Goal: Transaction & Acquisition: Download file/media

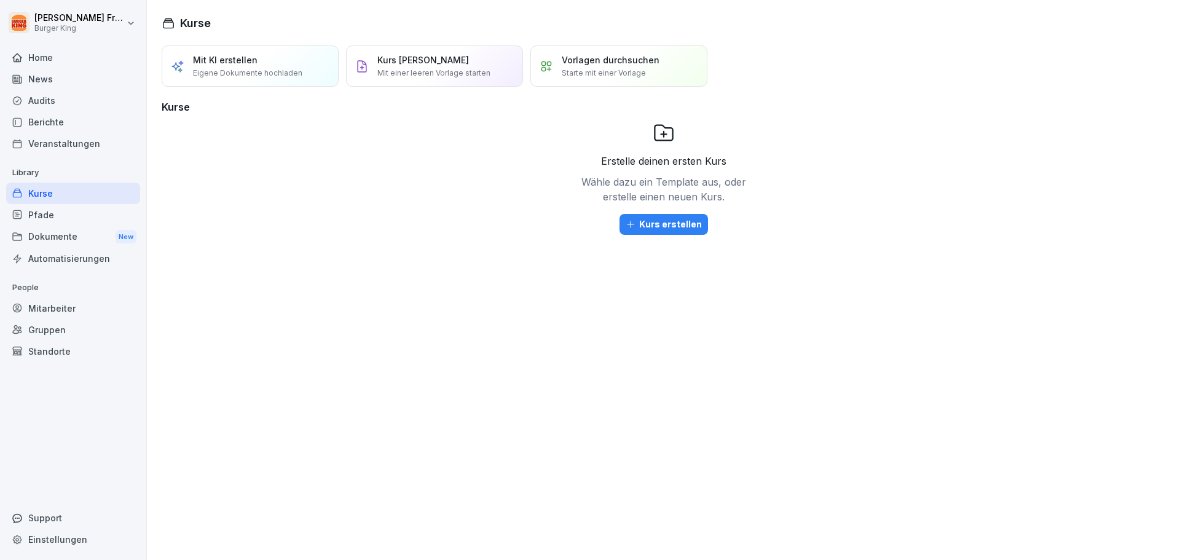
click at [71, 232] on div "Dokumente New" at bounding box center [73, 237] width 134 height 23
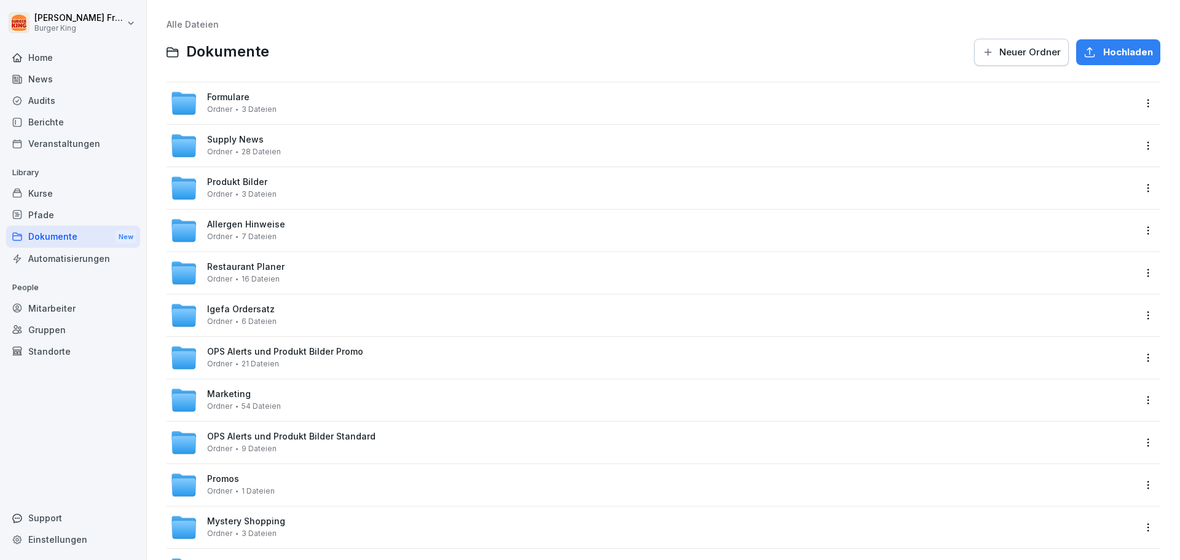
click at [286, 313] on div "Igefa Ordersatz Ordner 6 Dateien" at bounding box center [652, 315] width 964 height 27
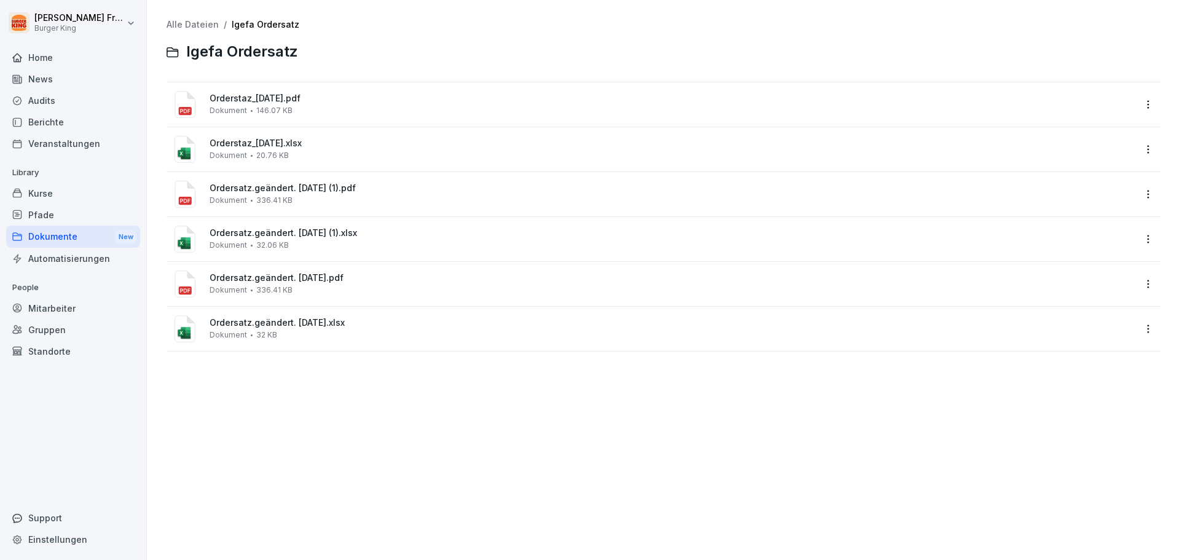
click at [285, 309] on div "Ordersatz.geändert. [DATE].xlsx Dokument 32 KB" at bounding box center [664, 329] width 994 height 44
click at [302, 108] on div "Orderstaz_[DATE].pdf Dokument 146.07 KB" at bounding box center [672, 104] width 925 height 22
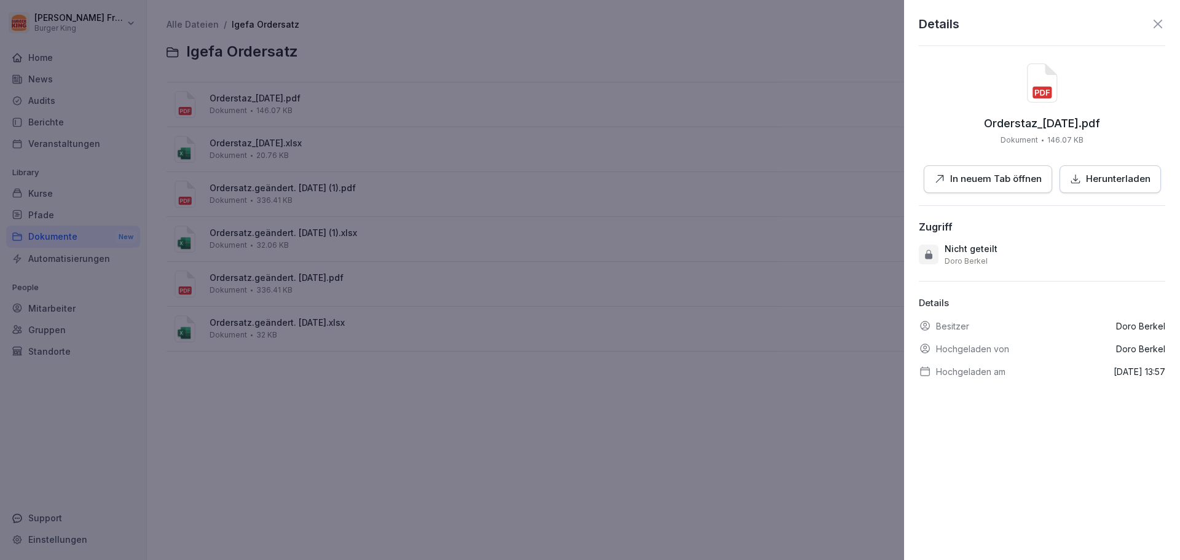
click at [301, 100] on div at bounding box center [590, 280] width 1180 height 560
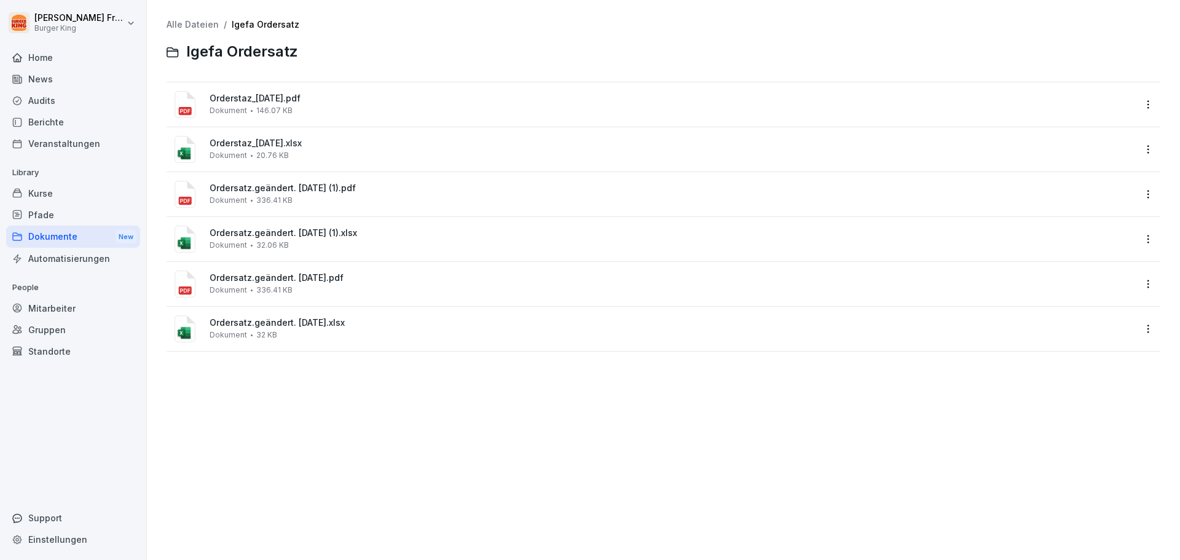
click at [301, 100] on span "Orderstaz_[DATE].pdf" at bounding box center [672, 98] width 925 height 10
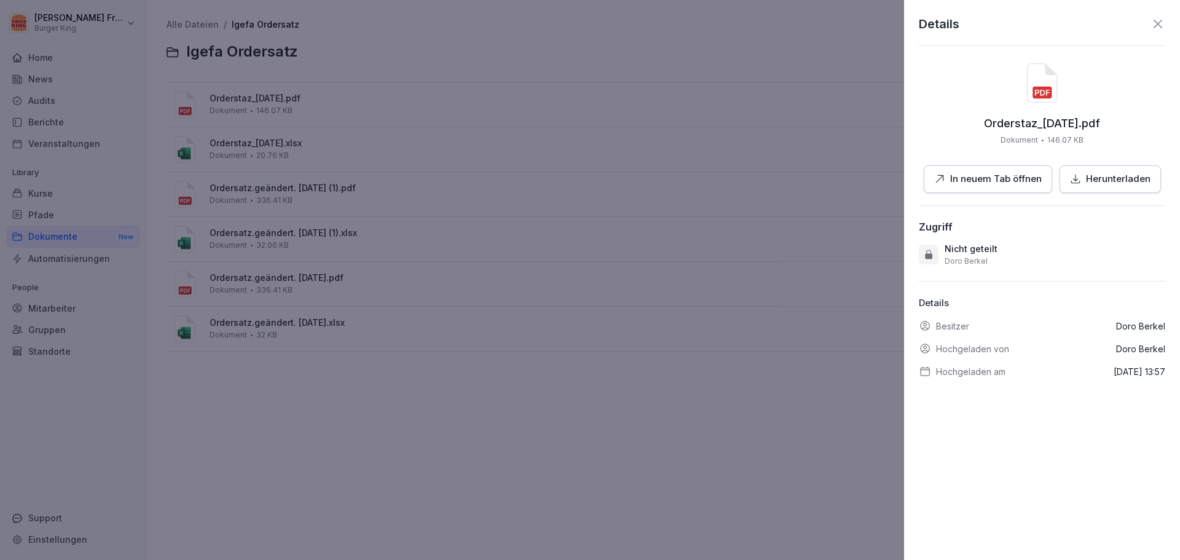
click at [1001, 181] on p "In neuem Tab öffnen" at bounding box center [996, 179] width 92 height 14
click at [152, 66] on div at bounding box center [590, 280] width 1180 height 560
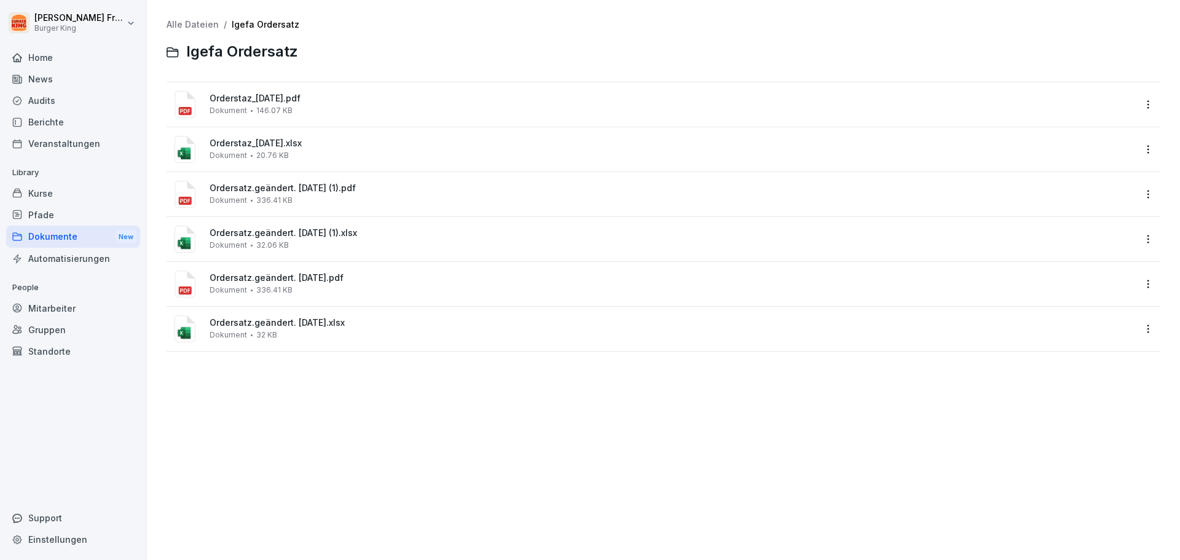
click at [419, 160] on div "Orderstaz_[DATE].xlsx Dokument 20.76 KB" at bounding box center [672, 149] width 925 height 22
click at [420, 159] on div "Orderstaz_[DATE].xlsx Dokument 20.76 KB" at bounding box center [672, 149] width 925 height 22
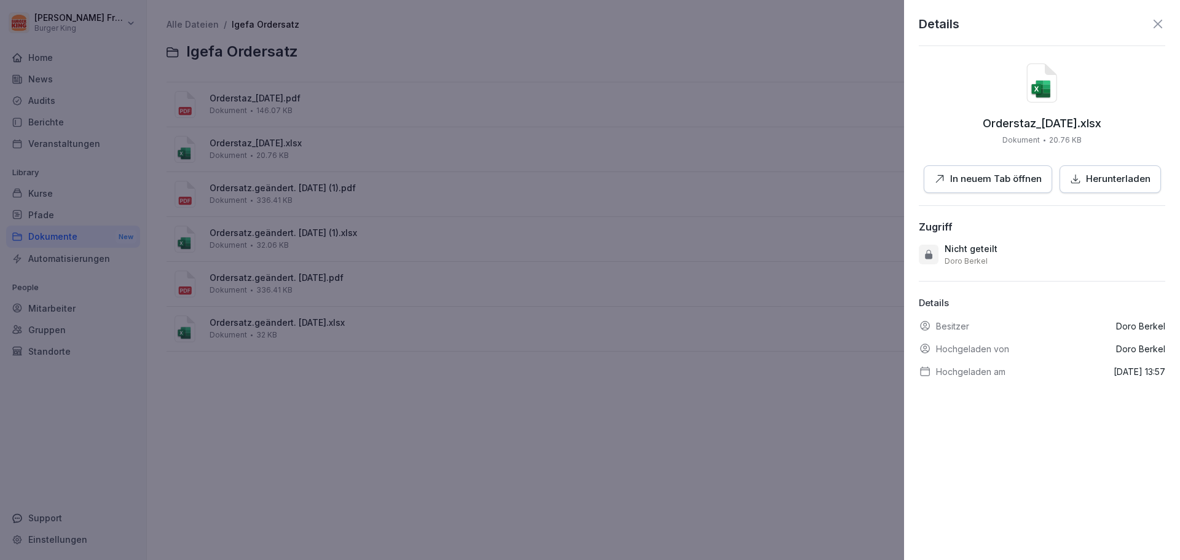
click at [940, 183] on icon "button" at bounding box center [939, 178] width 11 height 11
drag, startPoint x: 64, startPoint y: 361, endPoint x: 49, endPoint y: 369, distance: 17.6
click at [69, 374] on div at bounding box center [590, 280] width 1180 height 560
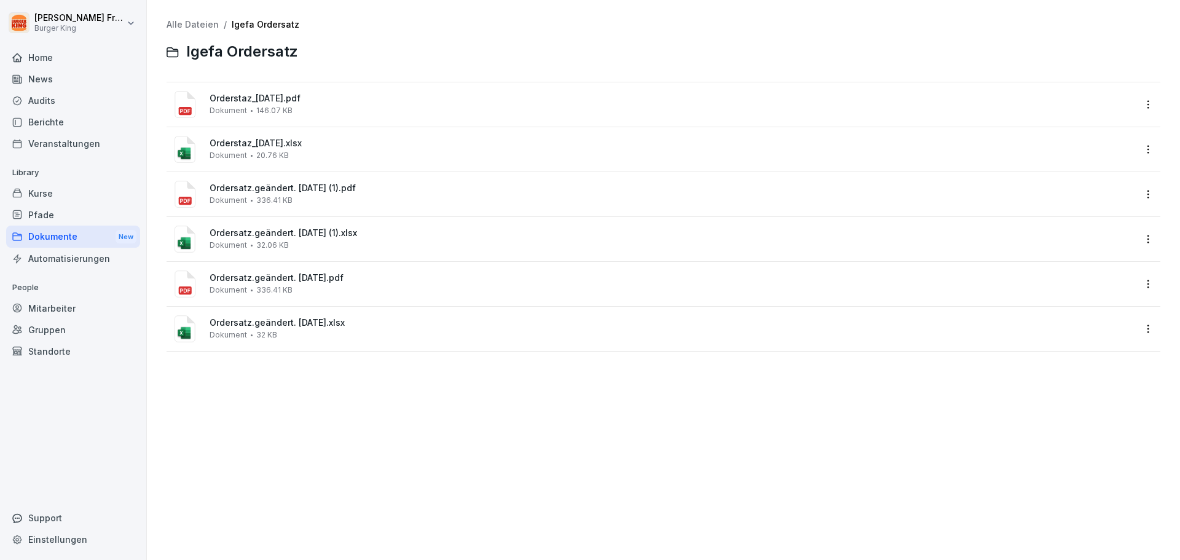
click at [77, 237] on div "Dokumente New" at bounding box center [73, 237] width 134 height 23
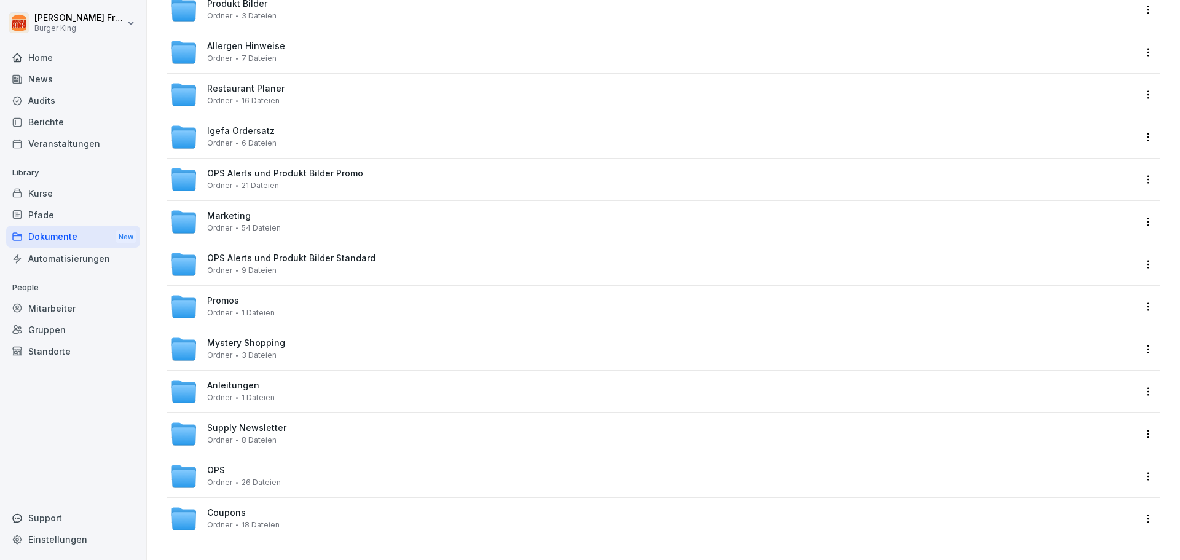
scroll to position [187, 0]
click at [269, 412] on div at bounding box center [664, 412] width 994 height 1
click at [272, 392] on div "Anleitungen Ordner 1 Dateien" at bounding box center [652, 391] width 964 height 27
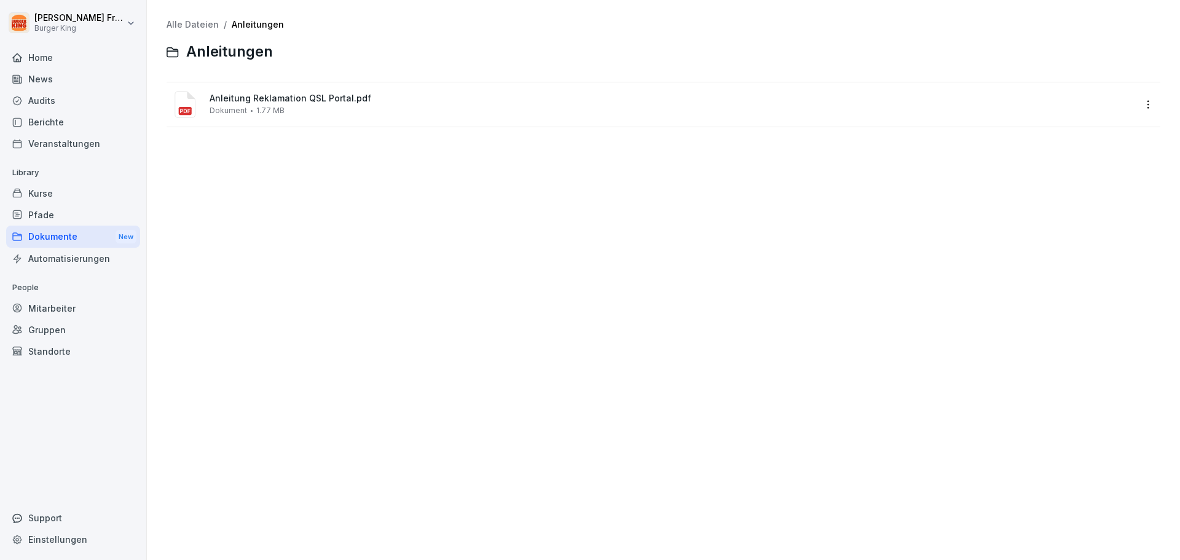
click at [961, 369] on div "Alle Dateien / Anleitungen Anleitungen Anleitung Reklamation QSL Portal.pdf Dok…" at bounding box center [663, 279] width 1015 height 541
drag, startPoint x: 1059, startPoint y: 4, endPoint x: 640, endPoint y: 186, distance: 456.1
click at [640, 186] on div "Alle Dateien / Anleitungen Anleitungen Anleitung Reklamation QSL Portal.pdf Dok…" at bounding box center [663, 279] width 1015 height 541
click at [45, 235] on div "Dokumente New" at bounding box center [73, 237] width 134 height 23
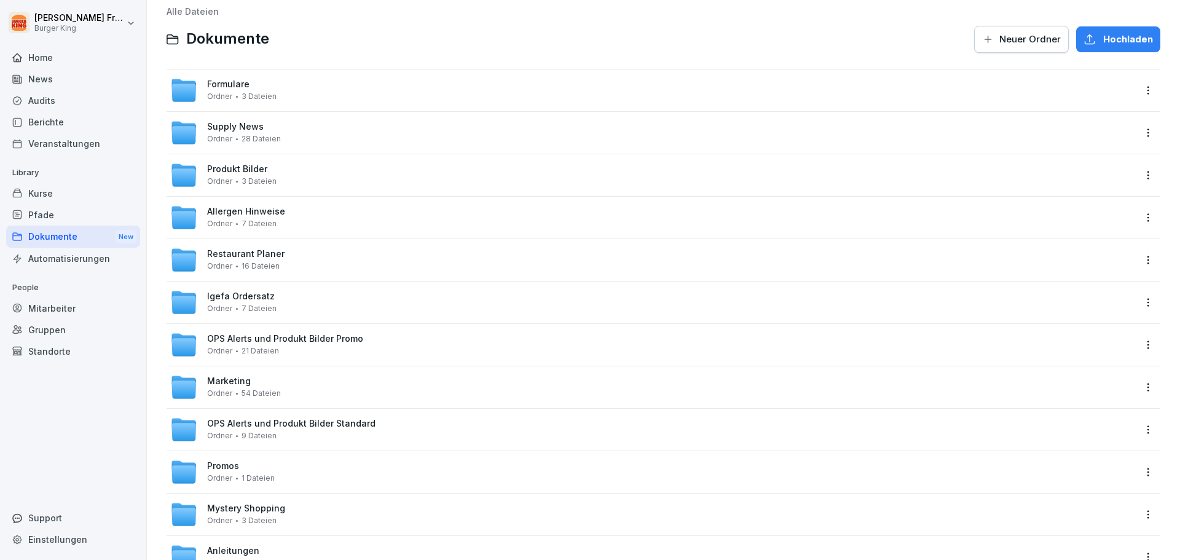
scroll to position [3, 0]
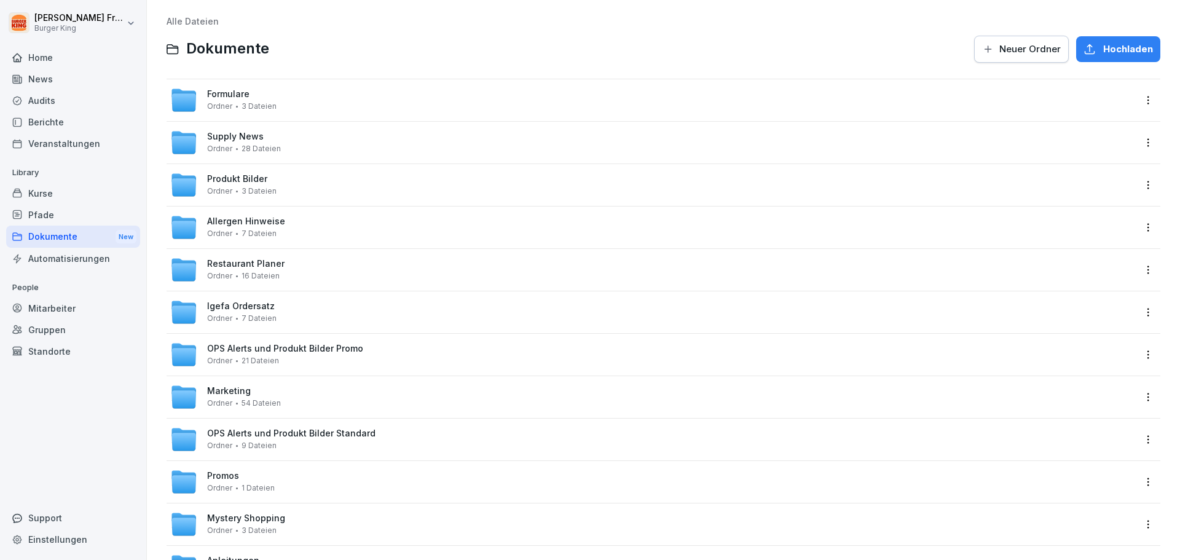
click at [259, 309] on span "Igefa Ordersatz" at bounding box center [241, 306] width 68 height 10
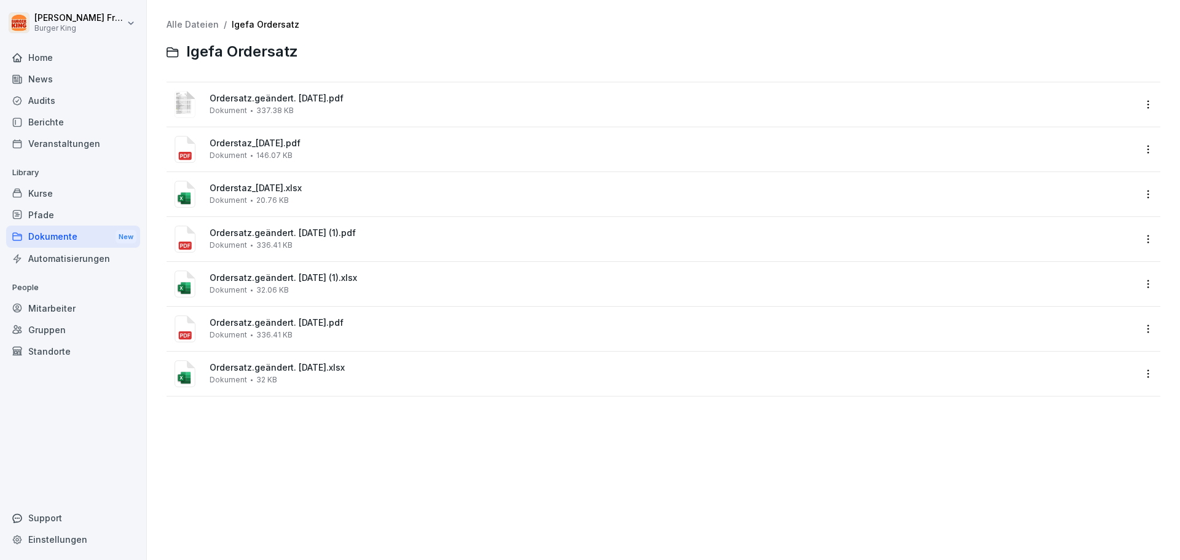
click at [272, 105] on div "Ordersatz.geändert. [DATE].pdf Dokument 337.38 KB" at bounding box center [672, 104] width 925 height 22
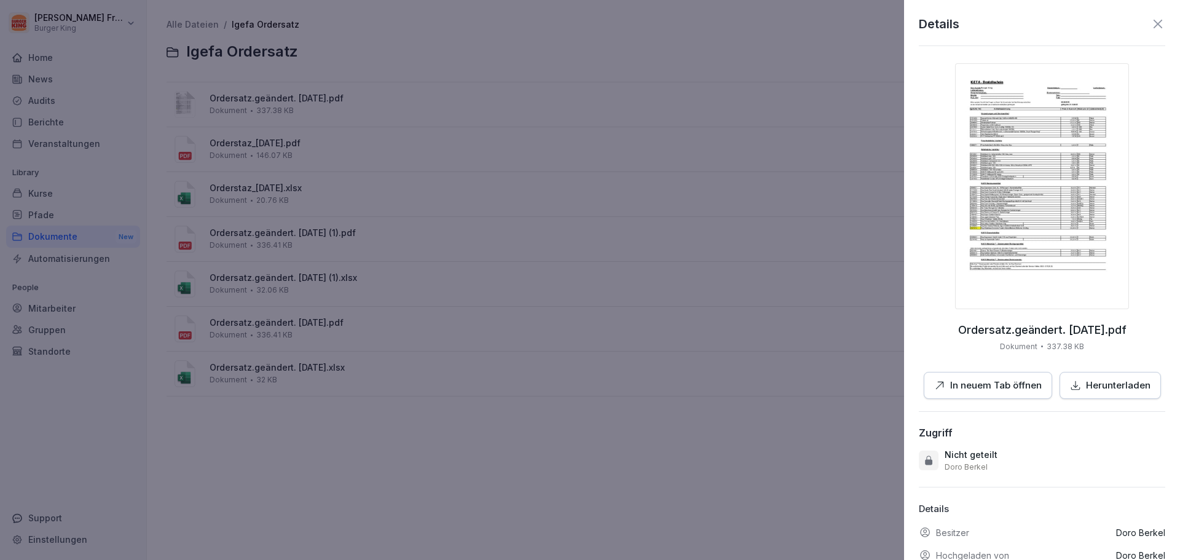
click at [1091, 393] on button "Herunterladen" at bounding box center [1110, 386] width 101 height 28
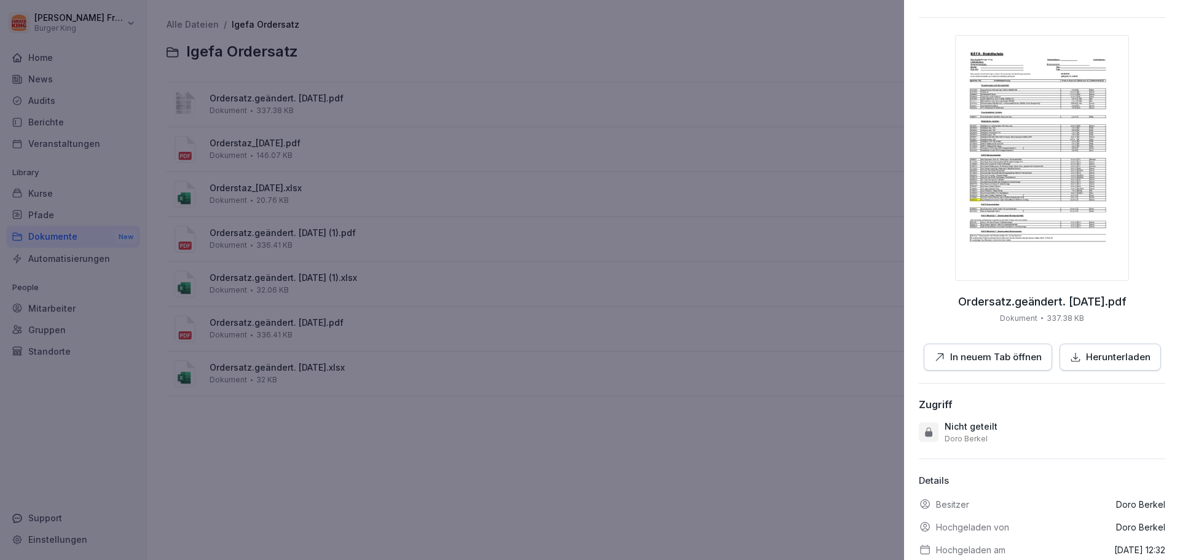
scroll to position [63, 0]
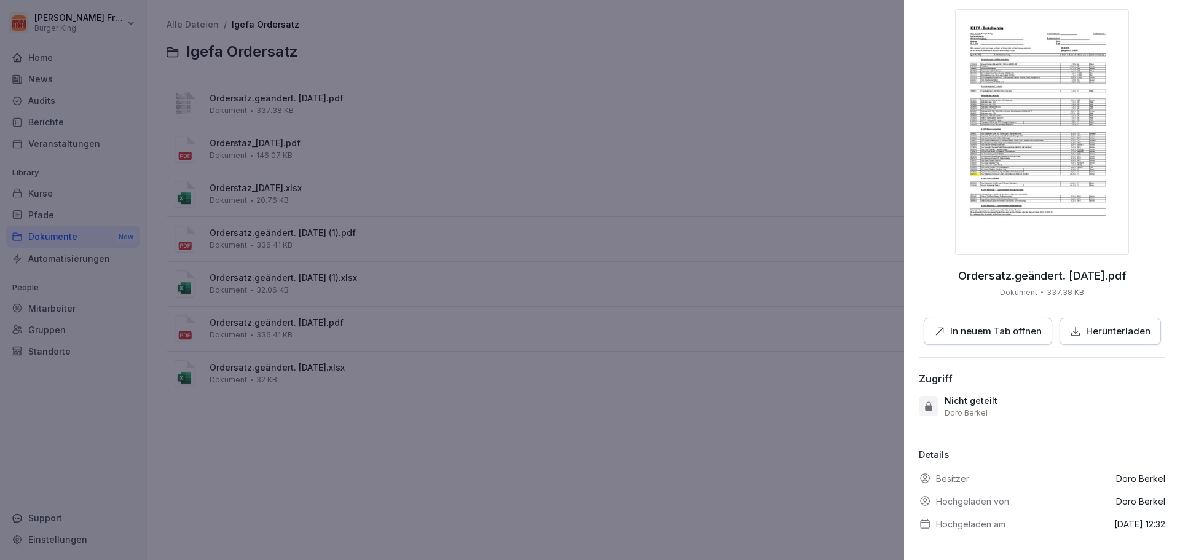
click at [1101, 325] on p "Herunterladen" at bounding box center [1118, 332] width 65 height 14
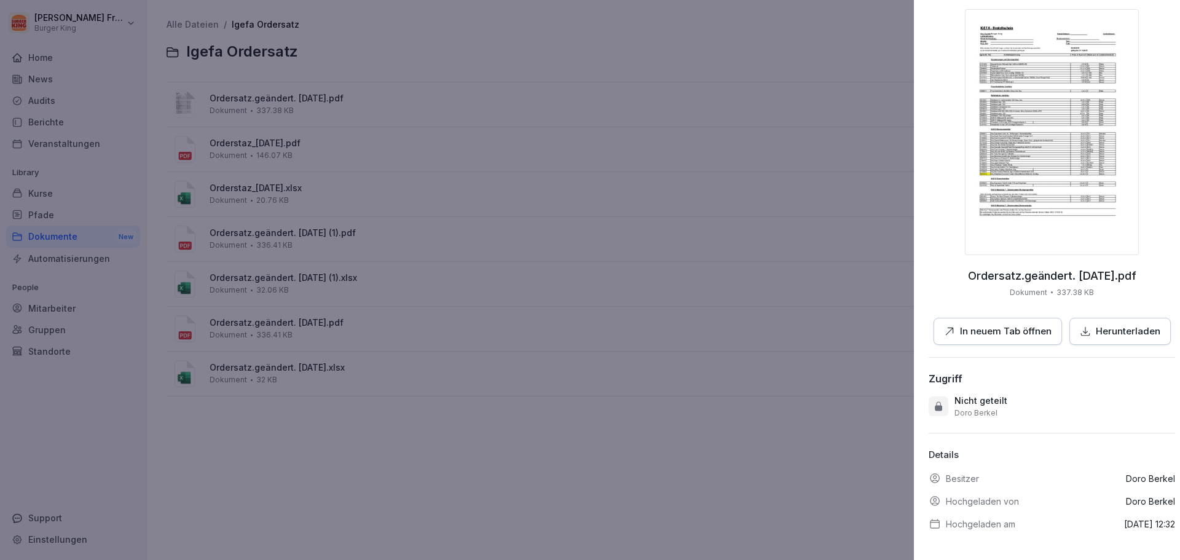
drag, startPoint x: 786, startPoint y: 190, endPoint x: 733, endPoint y: 152, distance: 64.8
click at [784, 183] on div at bounding box center [590, 280] width 1180 height 560
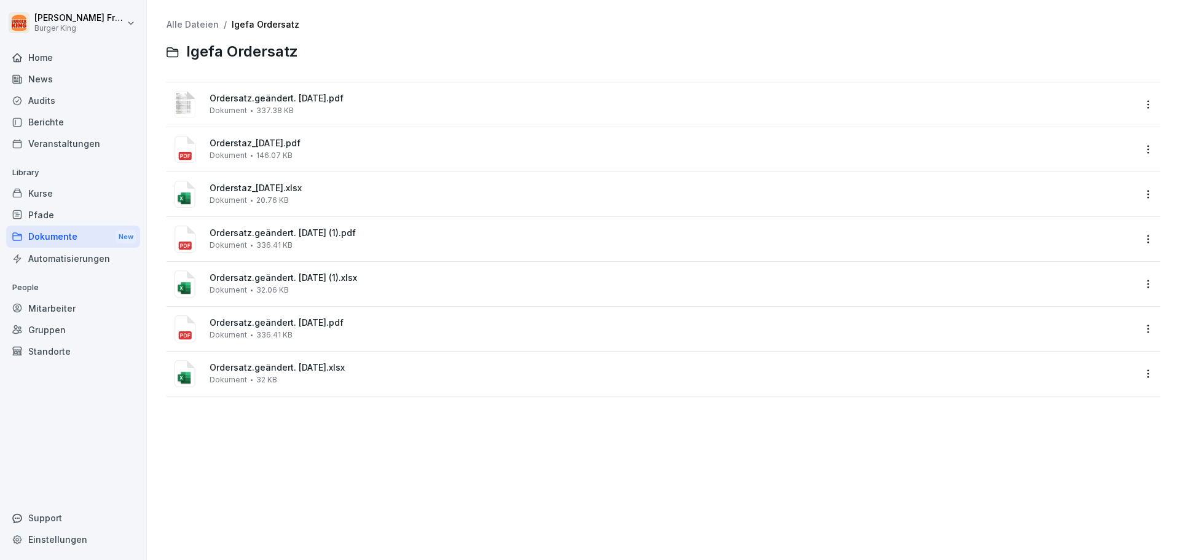
click at [255, 100] on span "Ordersatz.geändert. [DATE].pdf" at bounding box center [672, 98] width 925 height 10
click at [256, 100] on span "Ordersatz.geändert. [DATE].pdf" at bounding box center [672, 98] width 925 height 10
click at [411, 100] on span "Ordersatz.geändert. [DATE].pdf" at bounding box center [672, 98] width 925 height 10
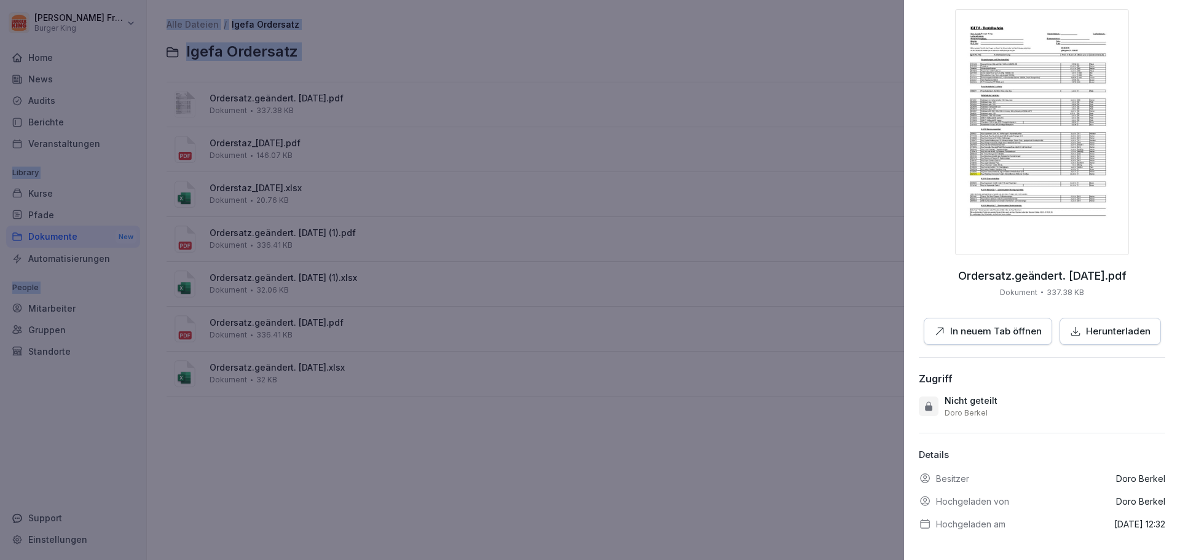
scroll to position [0, 0]
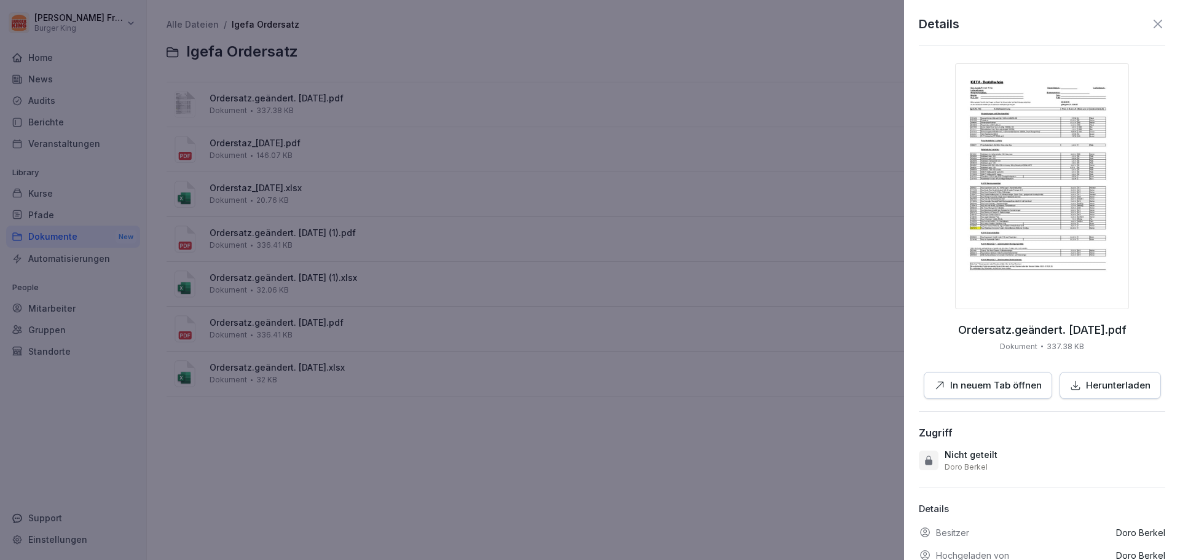
click at [293, 92] on div at bounding box center [590, 280] width 1180 height 560
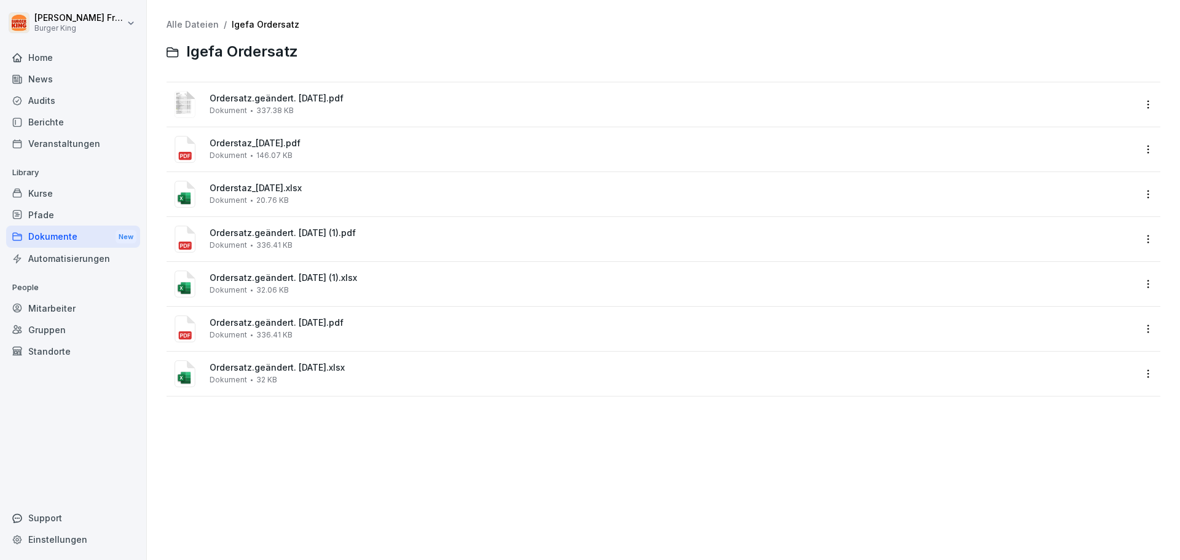
drag, startPoint x: 286, startPoint y: 109, endPoint x: 721, endPoint y: 158, distance: 437.3
click at [721, 158] on div "Orderstaz_[DATE].pdf Dokument 146.07 KB" at bounding box center [672, 149] width 925 height 22
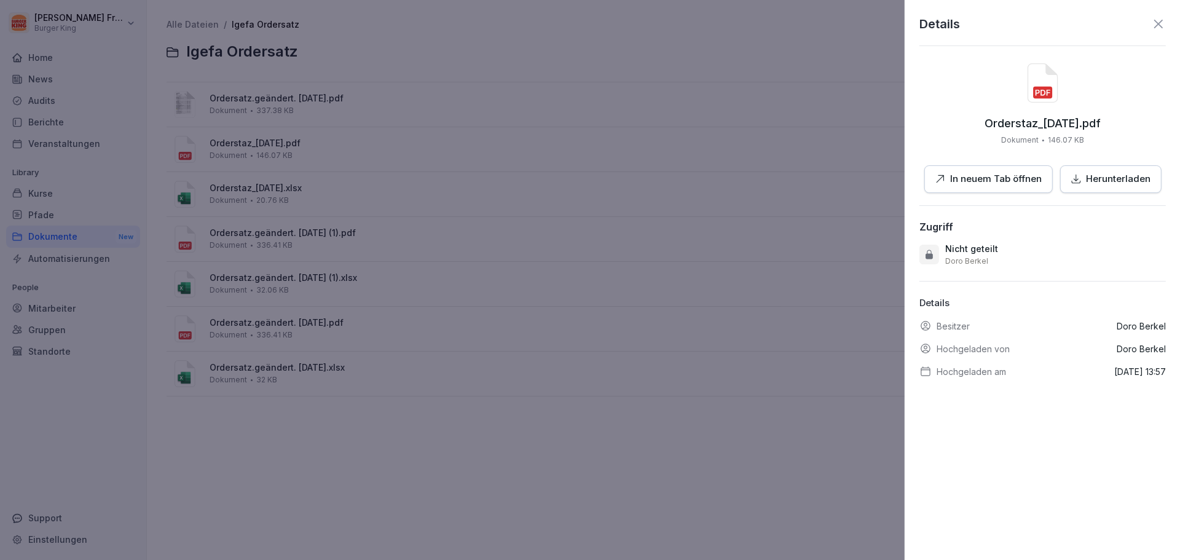
click at [392, 92] on div at bounding box center [590, 280] width 1180 height 560
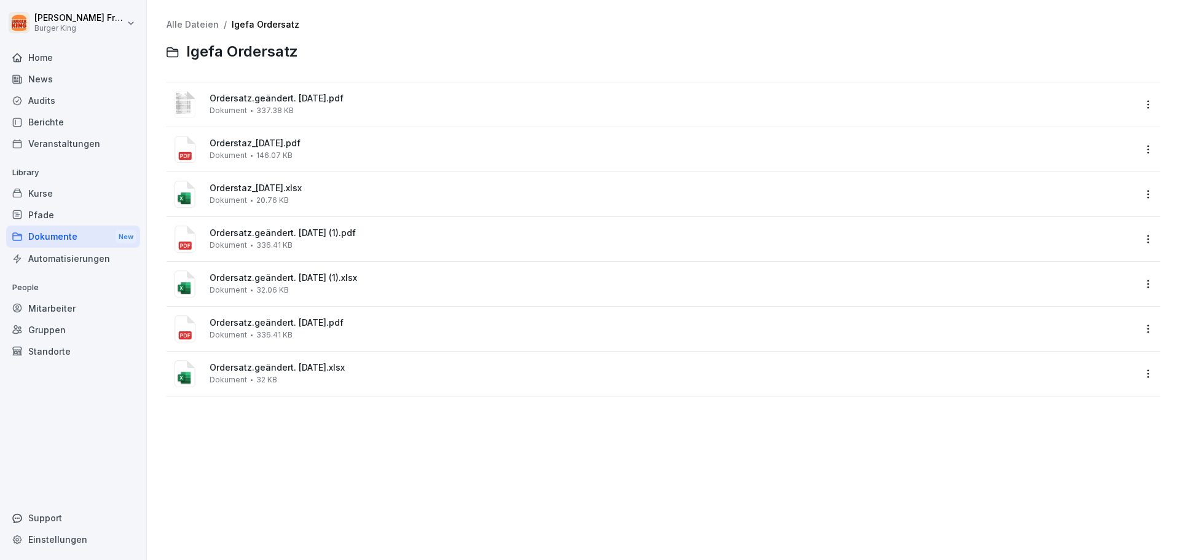
click at [243, 106] on span "Dokument" at bounding box center [228, 110] width 37 height 9
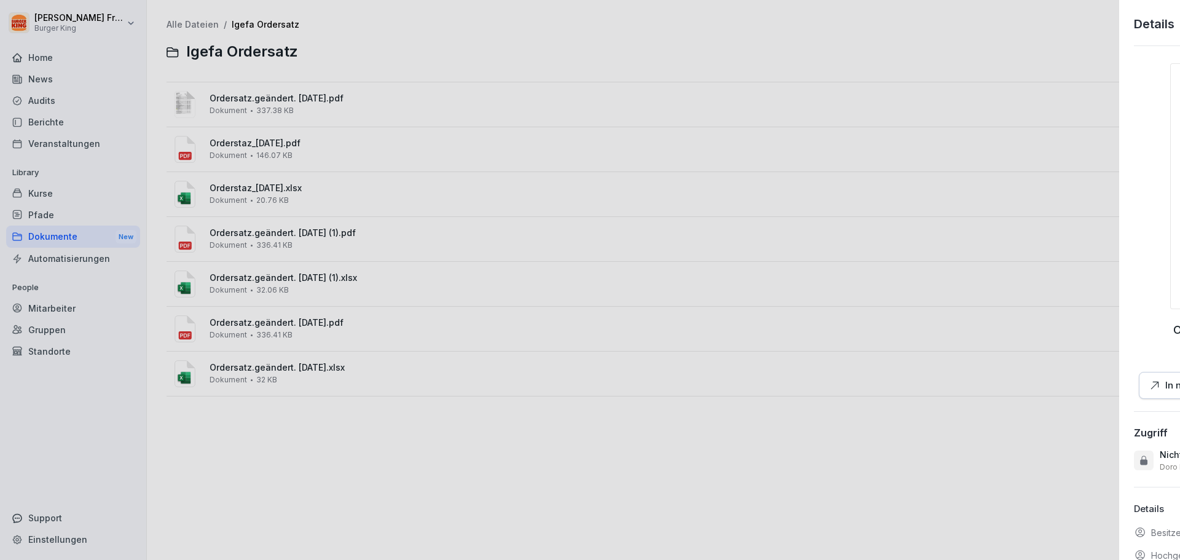
click at [243, 106] on div at bounding box center [590, 280] width 1180 height 560
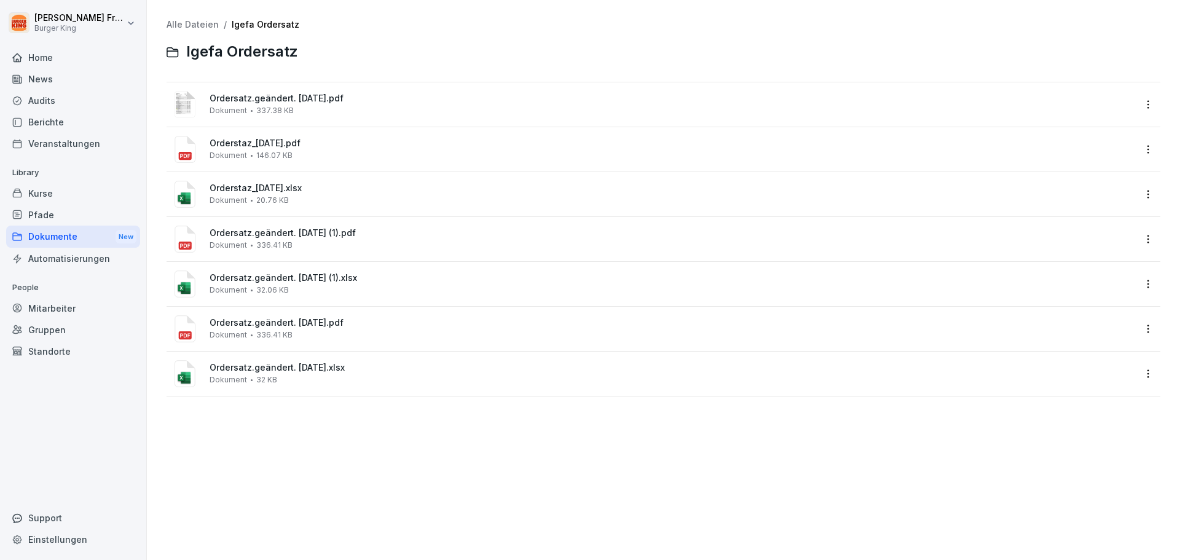
click at [243, 106] on span "Dokument" at bounding box center [228, 110] width 37 height 9
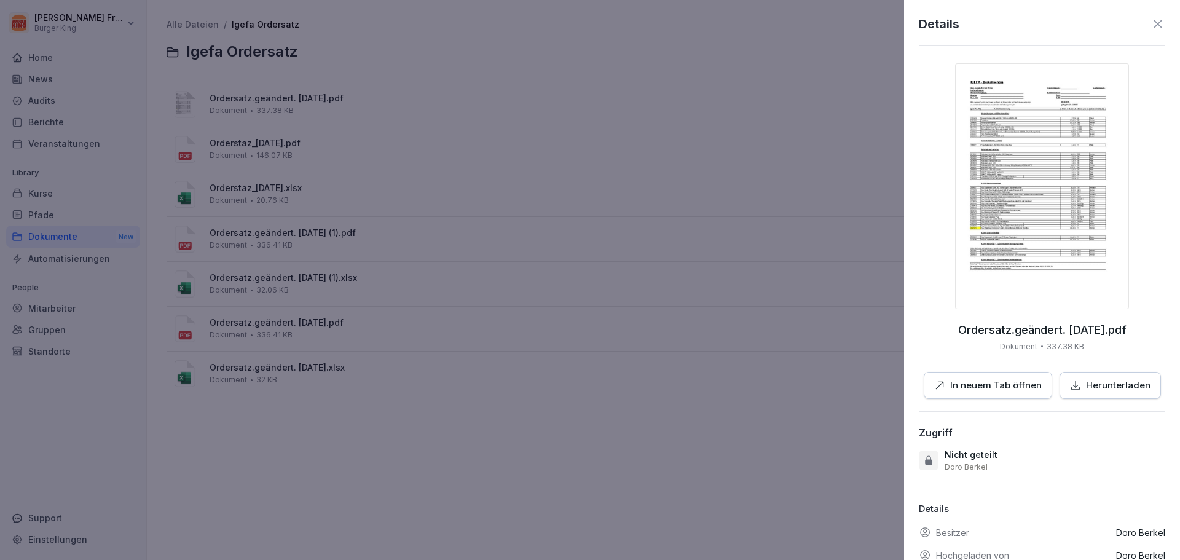
click at [991, 392] on p "In neuem Tab öffnen" at bounding box center [996, 386] width 92 height 14
